Goal: Information Seeking & Learning: Learn about a topic

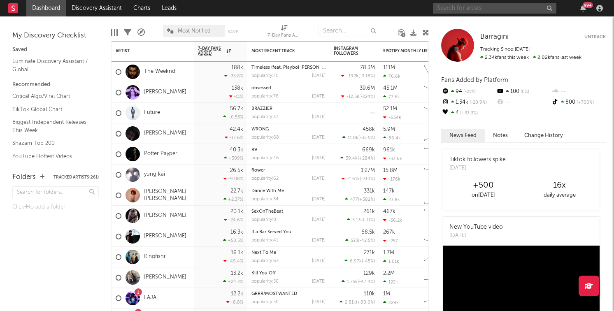
click at [470, 11] on input "text" at bounding box center [494, 8] width 123 height 10
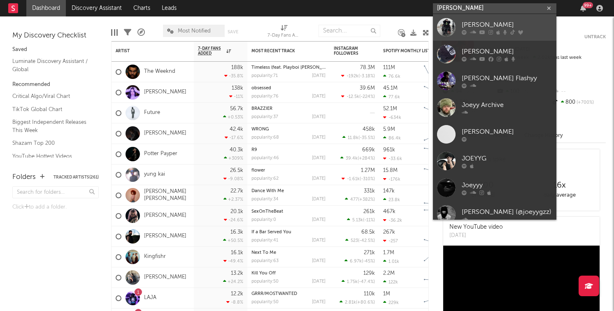
type input "[PERSON_NAME]"
click at [464, 26] on div "[PERSON_NAME]" at bounding box center [507, 25] width 91 height 10
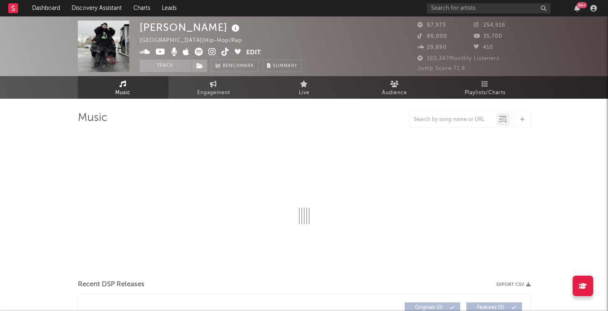
select select "6m"
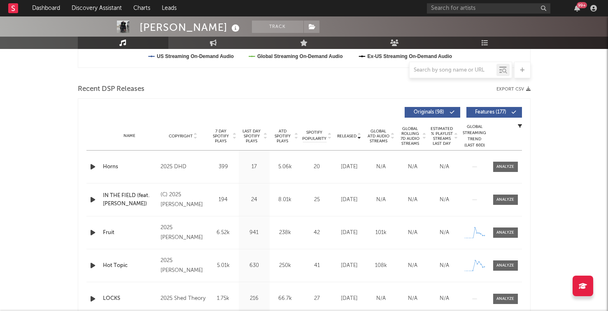
scroll to position [302, 0]
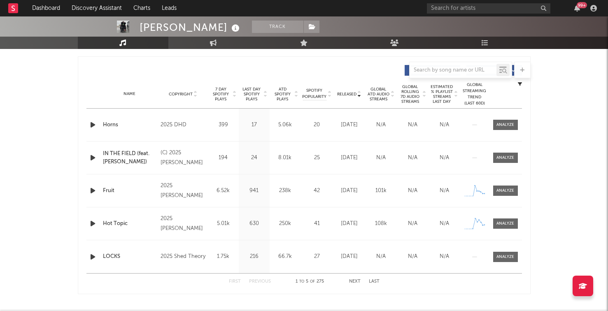
click at [93, 191] on icon "button" at bounding box center [92, 191] width 9 height 10
click at [91, 222] on icon "button" at bounding box center [92, 223] width 9 height 10
